Goal: Task Accomplishment & Management: Manage account settings

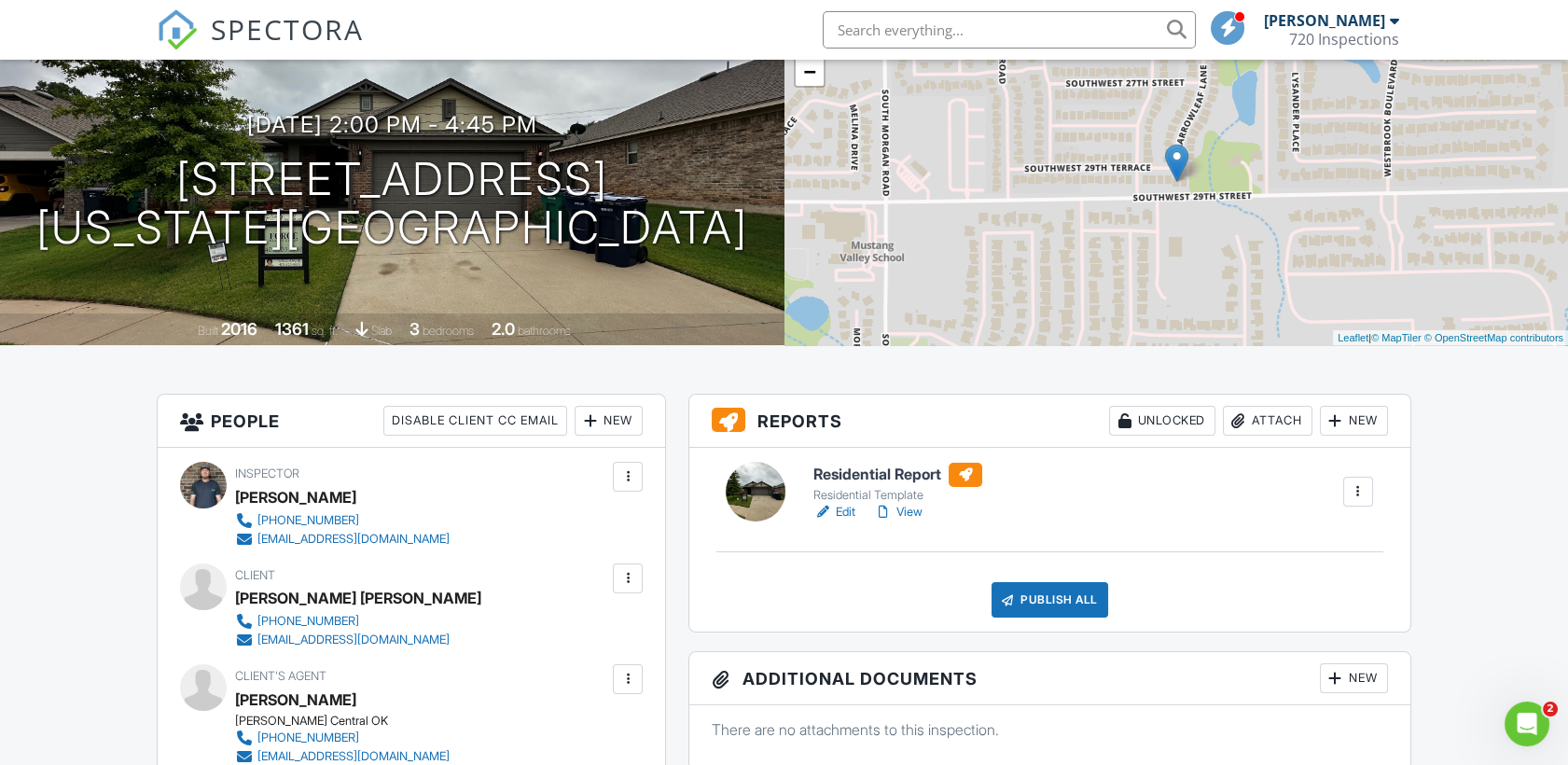
click at [1238, 420] on div at bounding box center [1238, 421] width 19 height 19
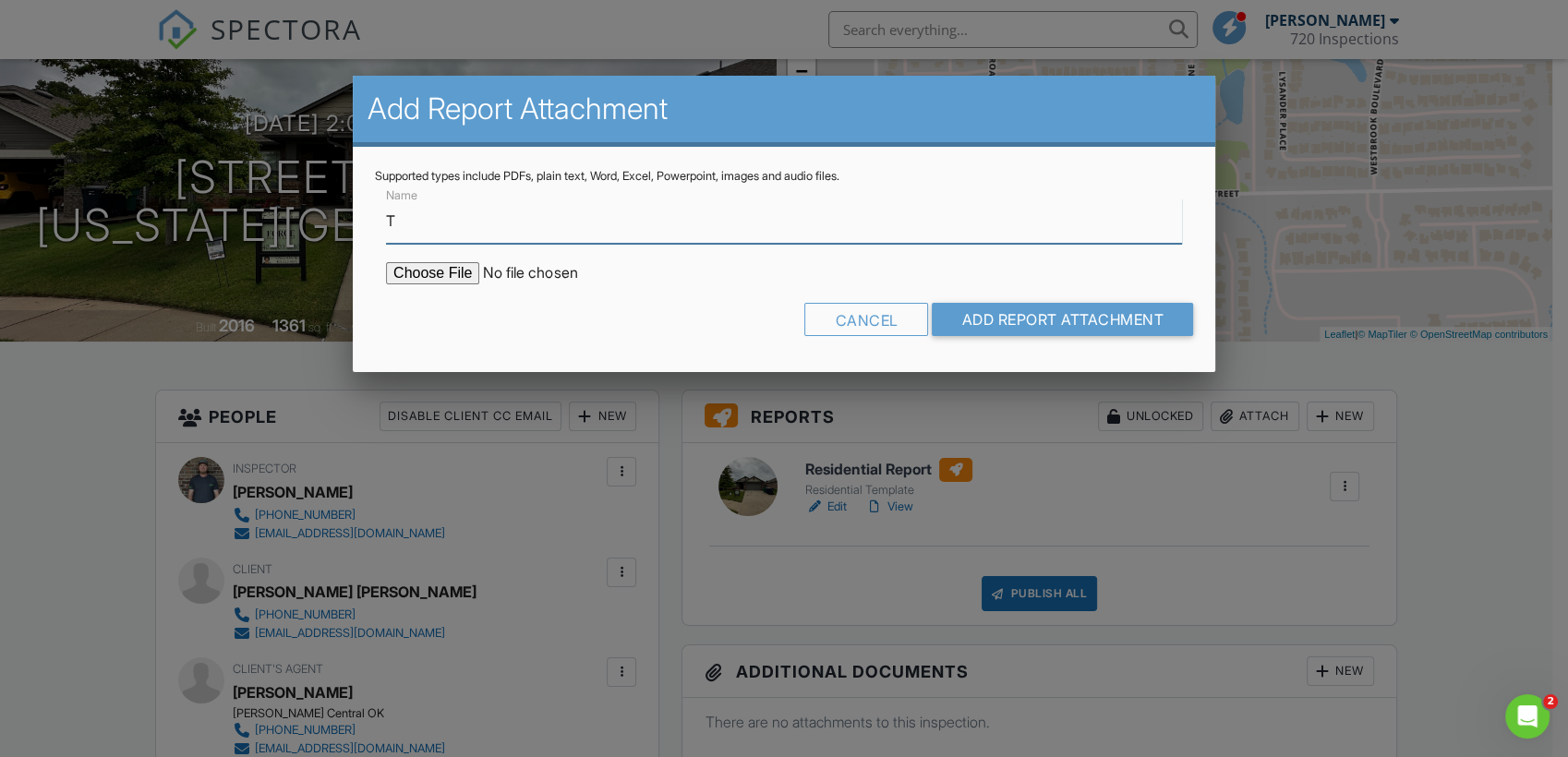
type input "TERMITE INSPECTION REPORT"
click at [469, 268] on input "file" at bounding box center [542, 274] width 314 height 23
click at [403, 266] on input "file" at bounding box center [542, 274] width 314 height 23
type input "C:\fakepath\ODAFF REPORT 9452 SW 29TH TERRACE.pdf"
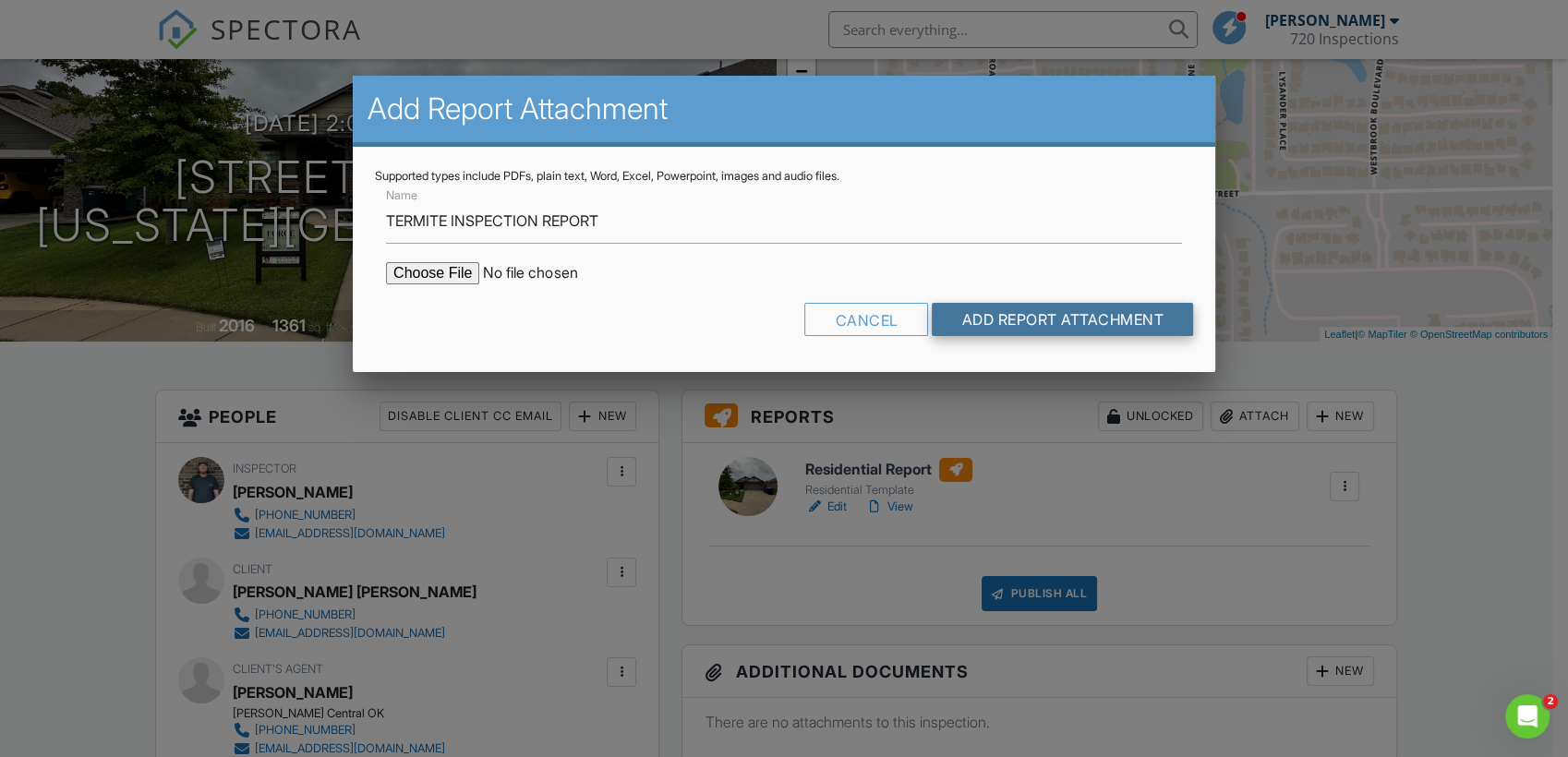
click at [997, 310] on input "Add Report Attachment" at bounding box center [1062, 319] width 262 height 33
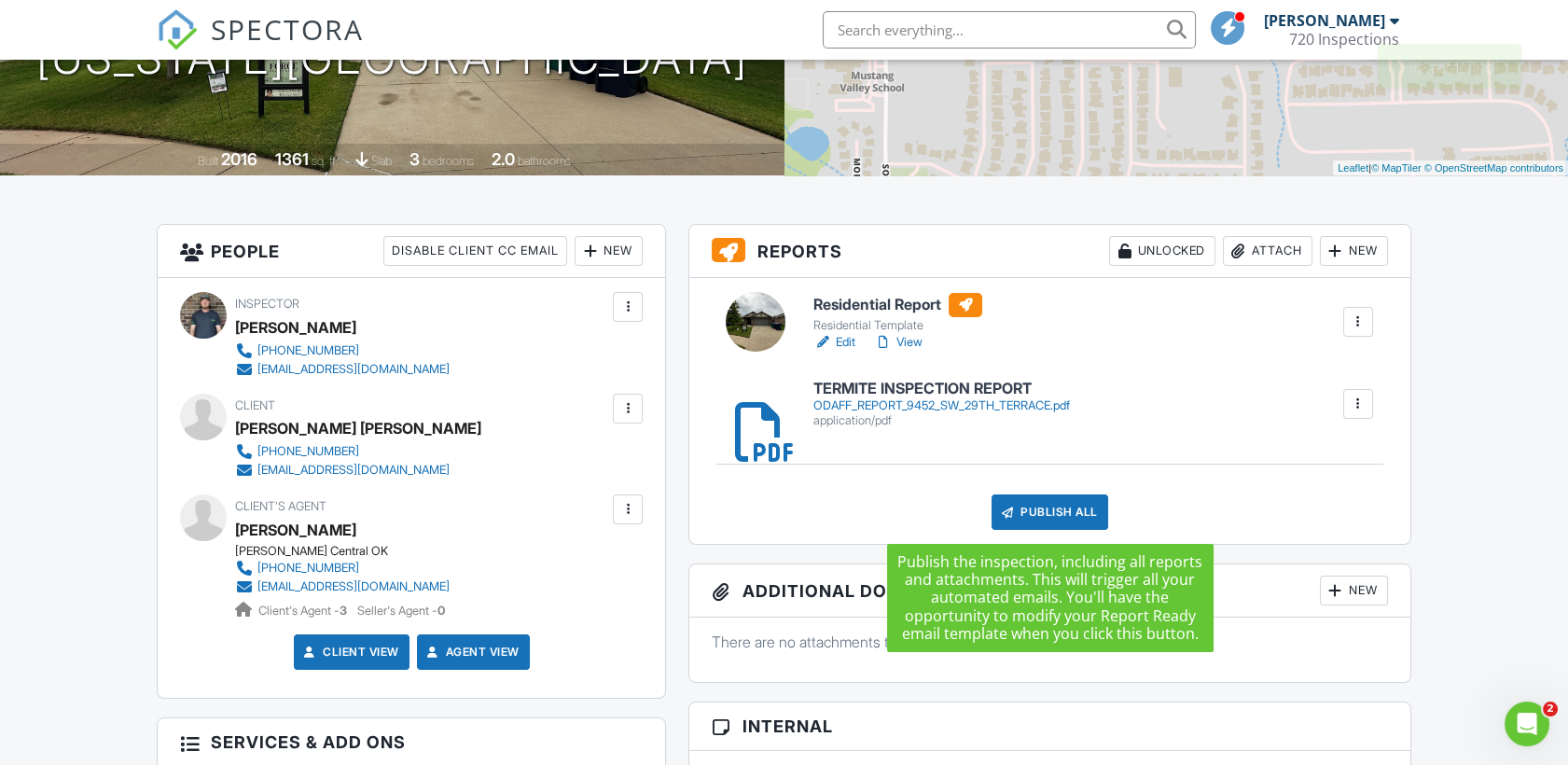
click at [1050, 496] on div "Publish All" at bounding box center [1049, 512] width 117 height 35
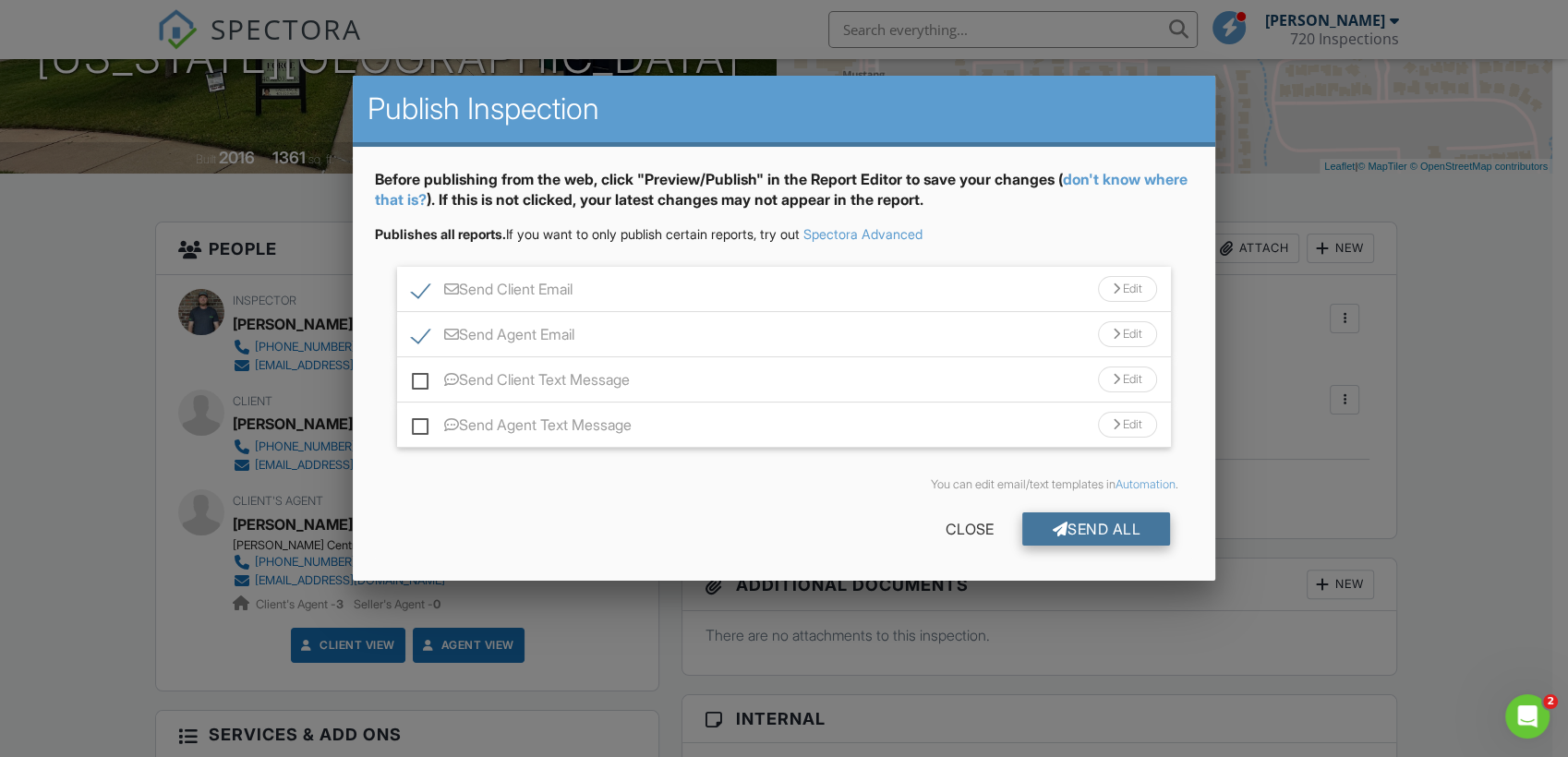
click at [1086, 528] on div "Send All" at bounding box center [1096, 528] width 147 height 33
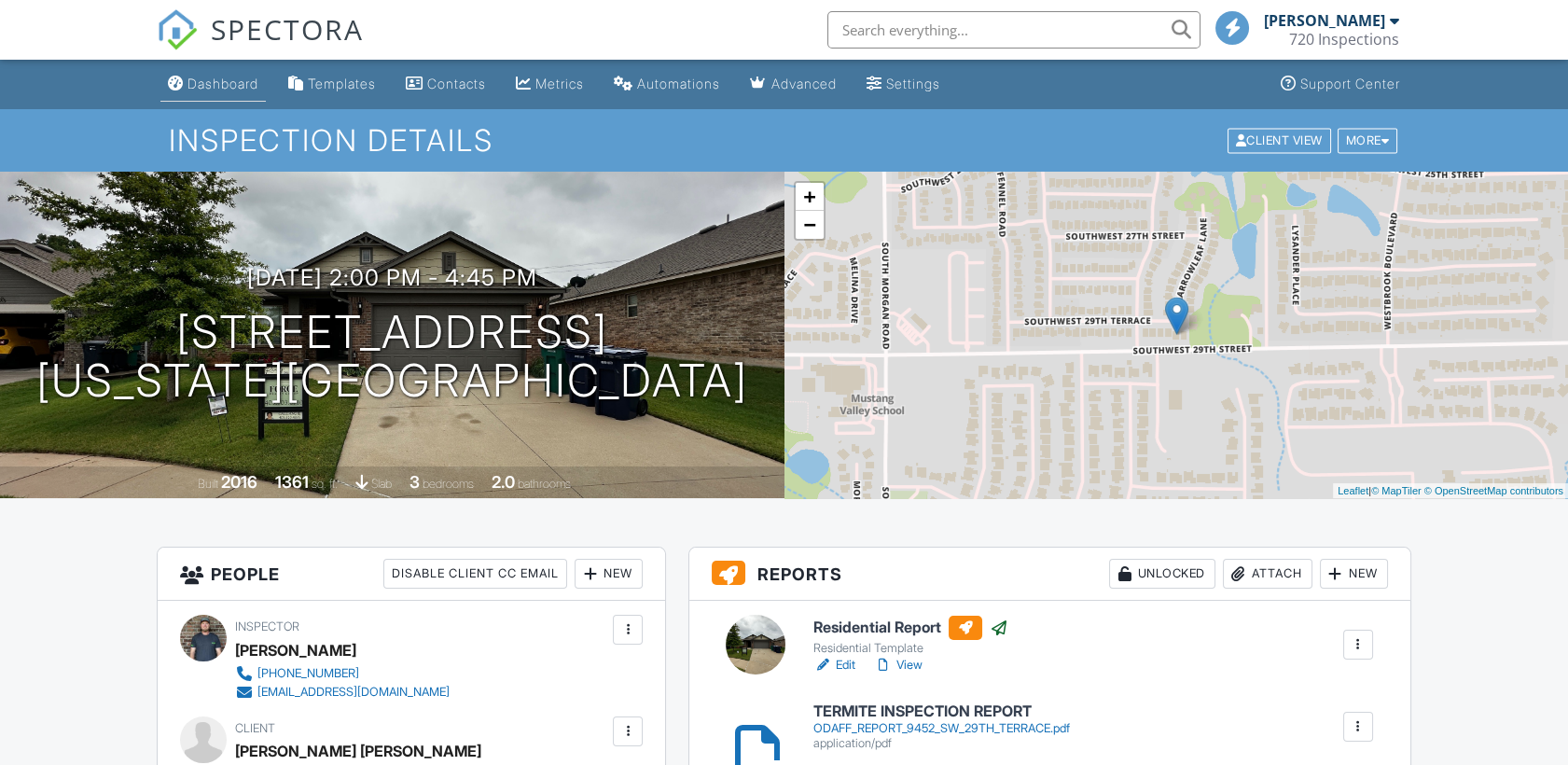
click at [206, 89] on div "Dashboard" at bounding box center [223, 83] width 71 height 16
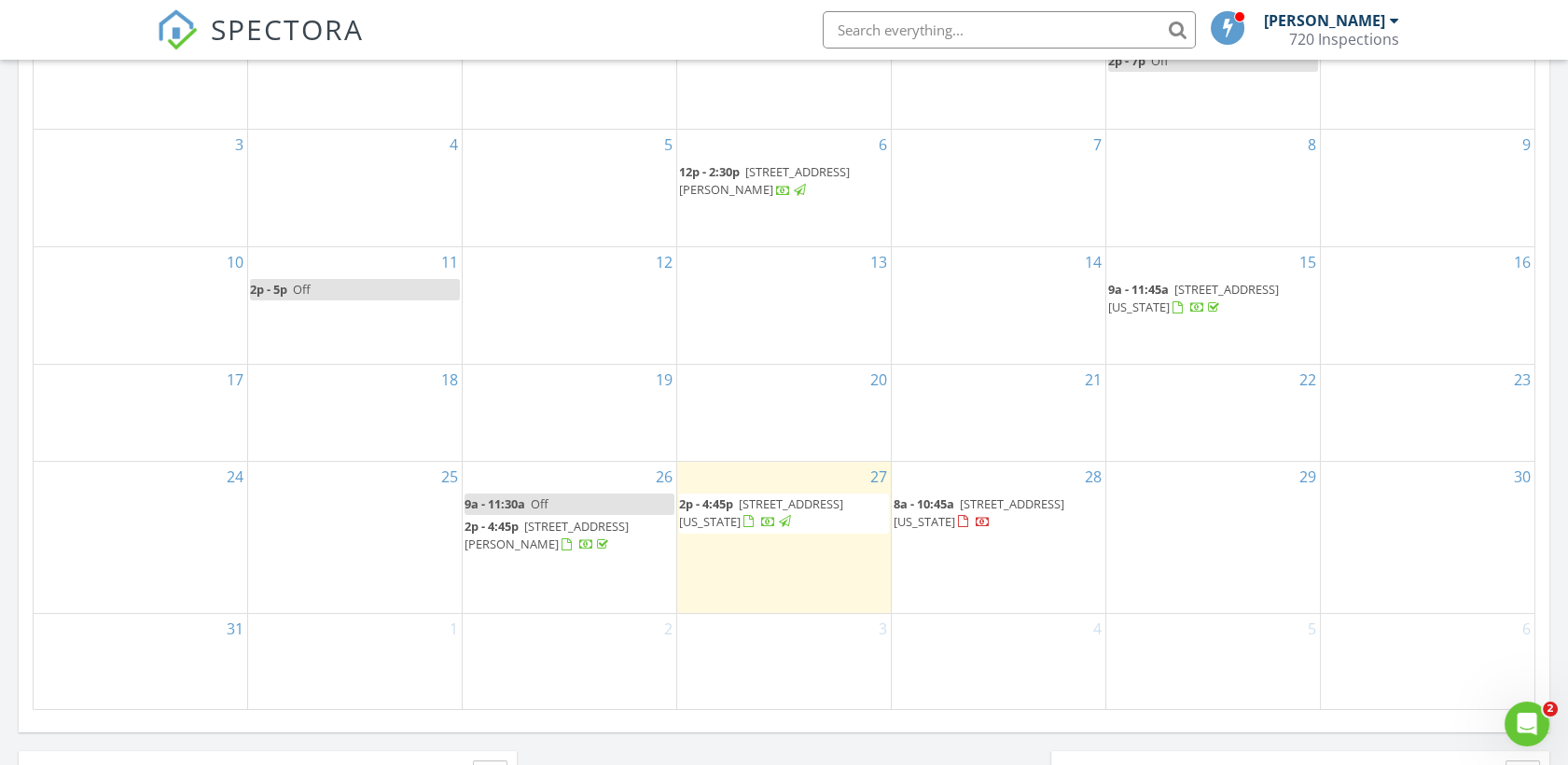
scroll to position [1037, 0]
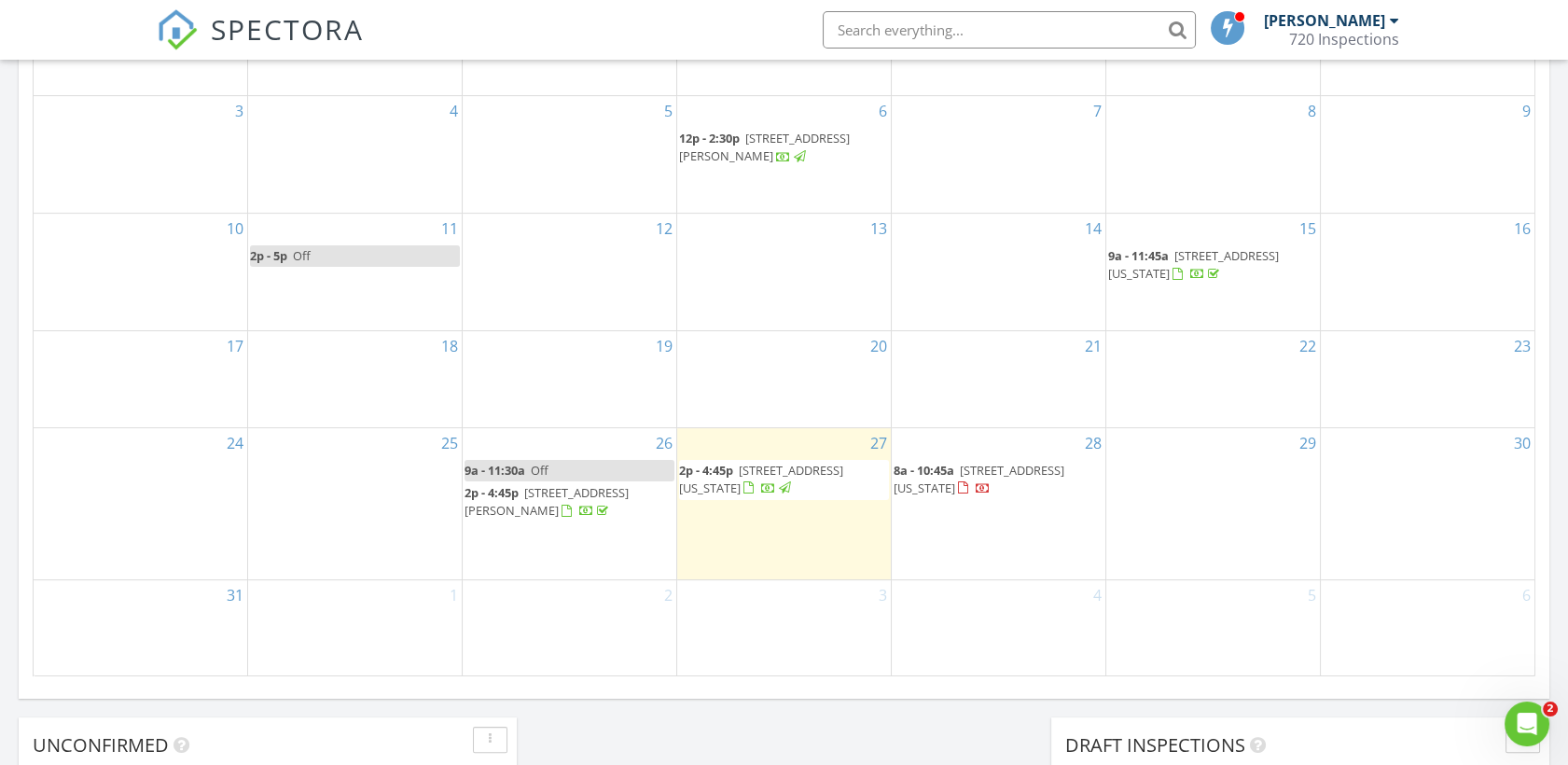
click at [944, 489] on span "1420 SW 96th St , Oklahoma City 73159" at bounding box center [979, 479] width 171 height 34
